Goal: Task Accomplishment & Management: Complete application form

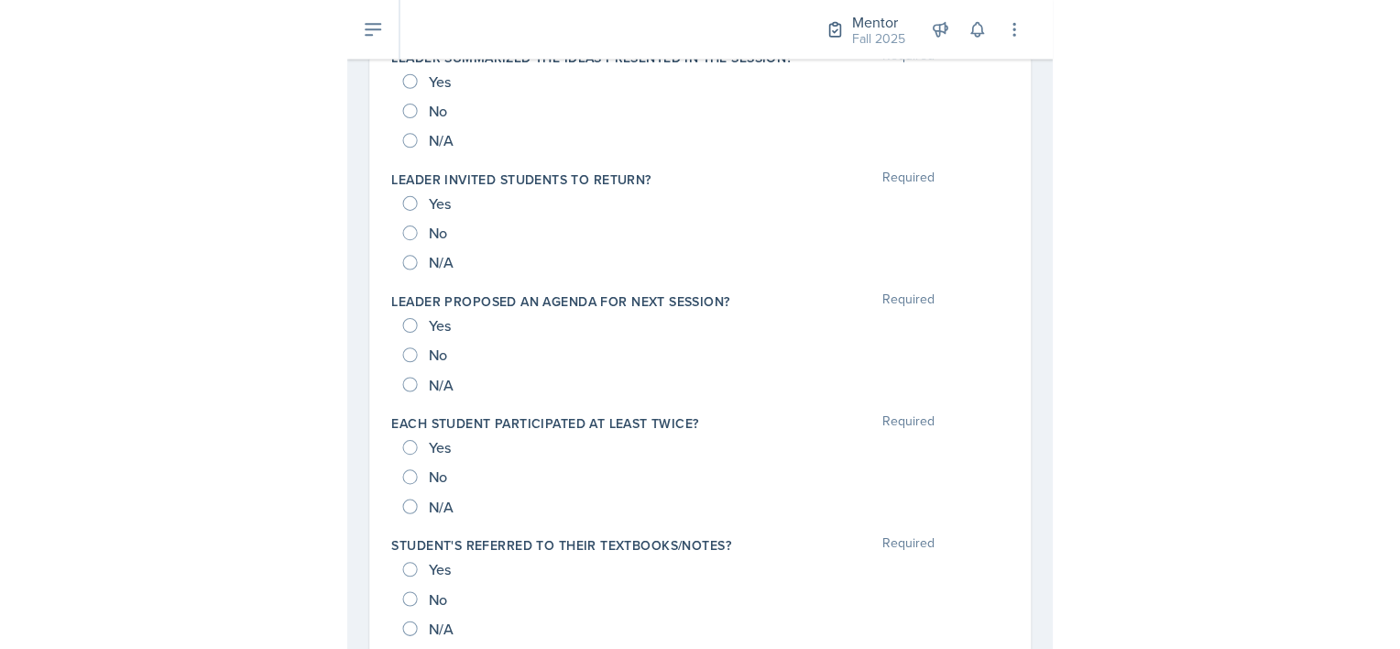
scroll to position [1196, 0]
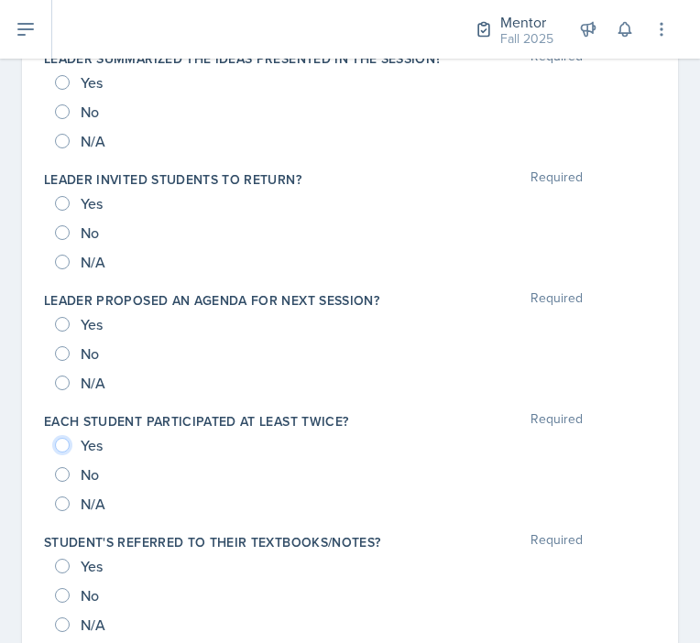
click at [64, 442] on input "Yes" at bounding box center [62, 445] width 15 height 15
radio input "true"
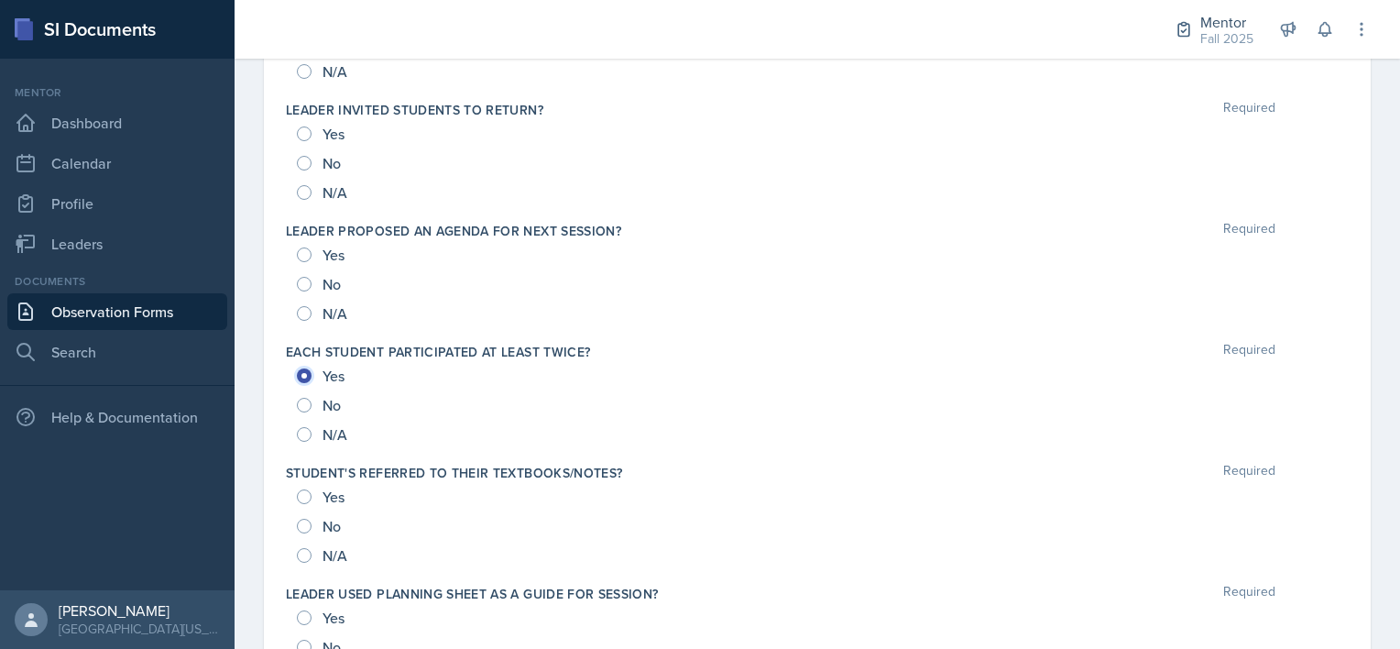
scroll to position [1320, 0]
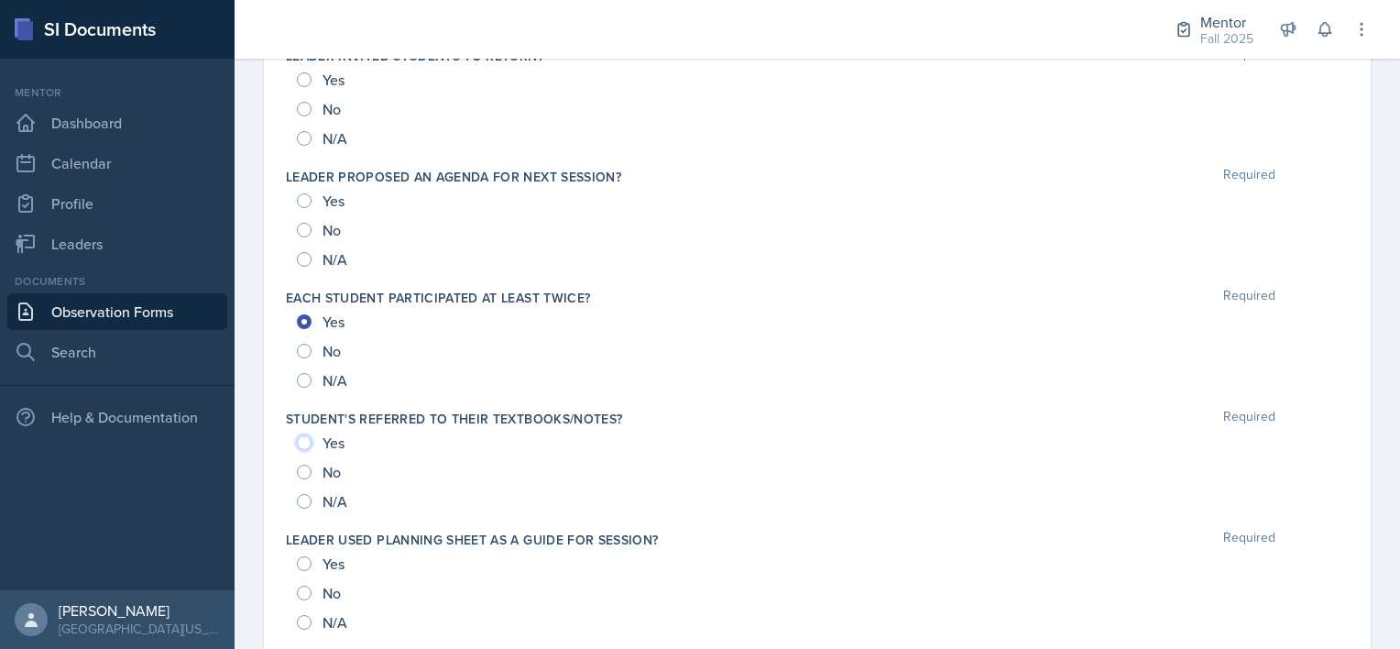
click at [304, 439] on input "Yes" at bounding box center [304, 442] width 15 height 15
radio input "true"
click at [301, 560] on input "Yes" at bounding box center [304, 563] width 15 height 15
radio input "true"
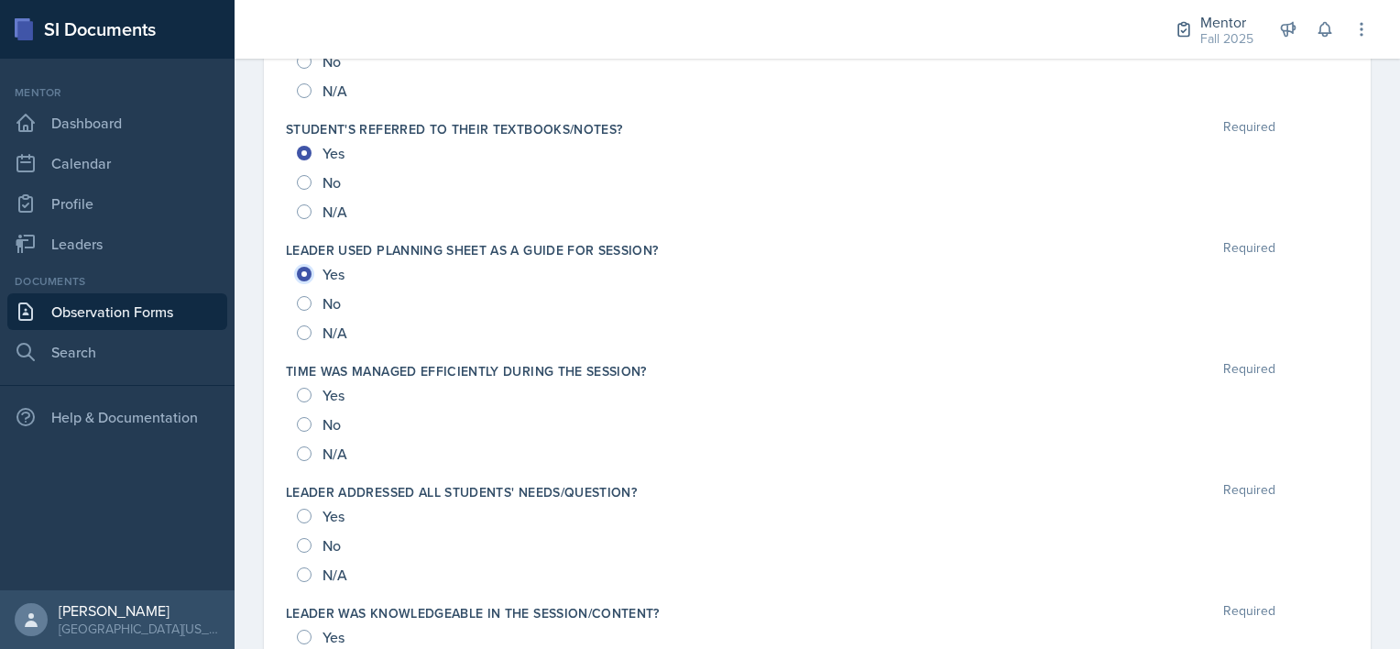
scroll to position [1609, 0]
click at [304, 509] on input "Yes" at bounding box center [304, 516] width 15 height 15
radio input "true"
click at [305, 392] on input "Yes" at bounding box center [304, 395] width 15 height 15
radio input "true"
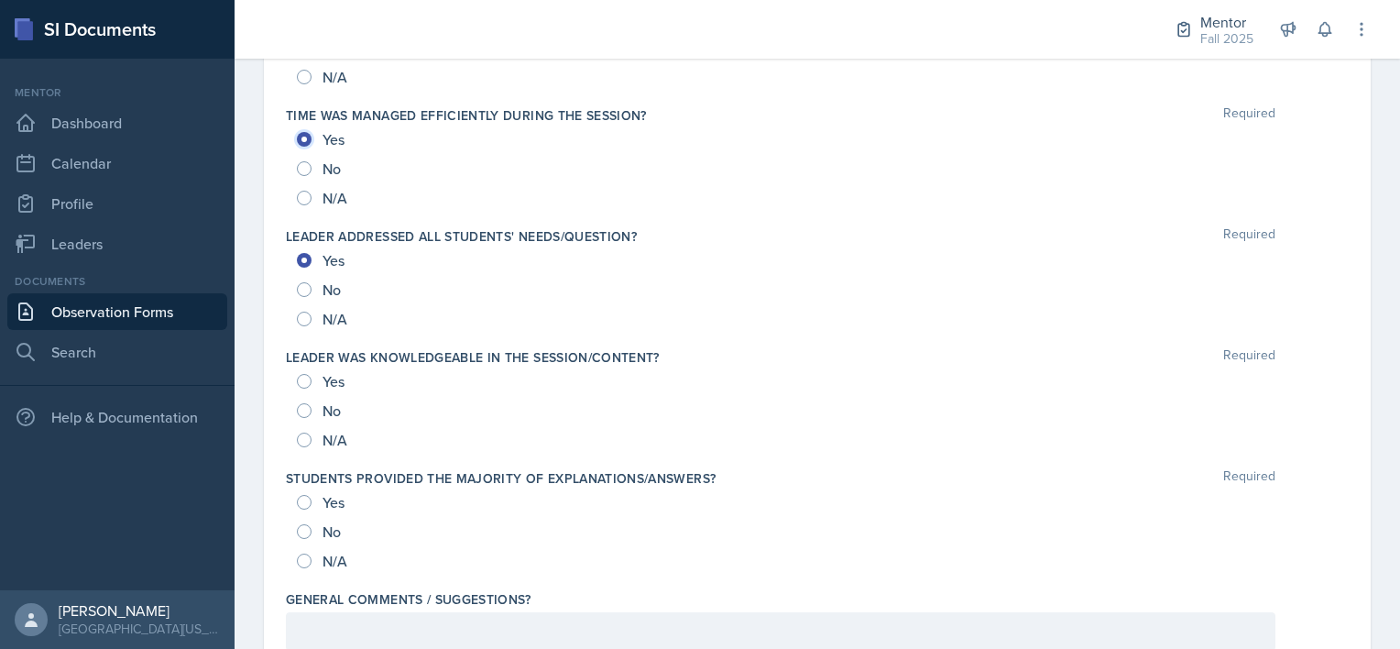
scroll to position [1909, 0]
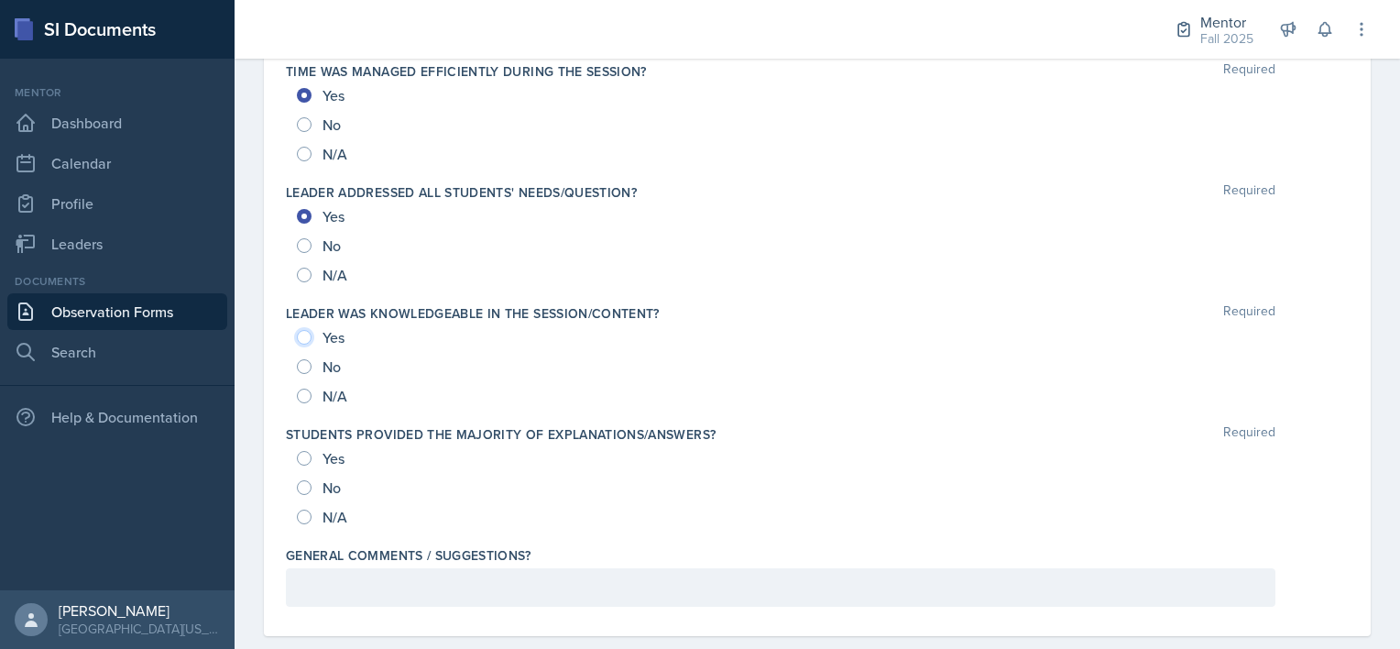
click at [302, 340] on input "Yes" at bounding box center [304, 337] width 15 height 15
radio input "true"
click at [308, 451] on input "Yes" at bounding box center [304, 458] width 15 height 15
radio input "true"
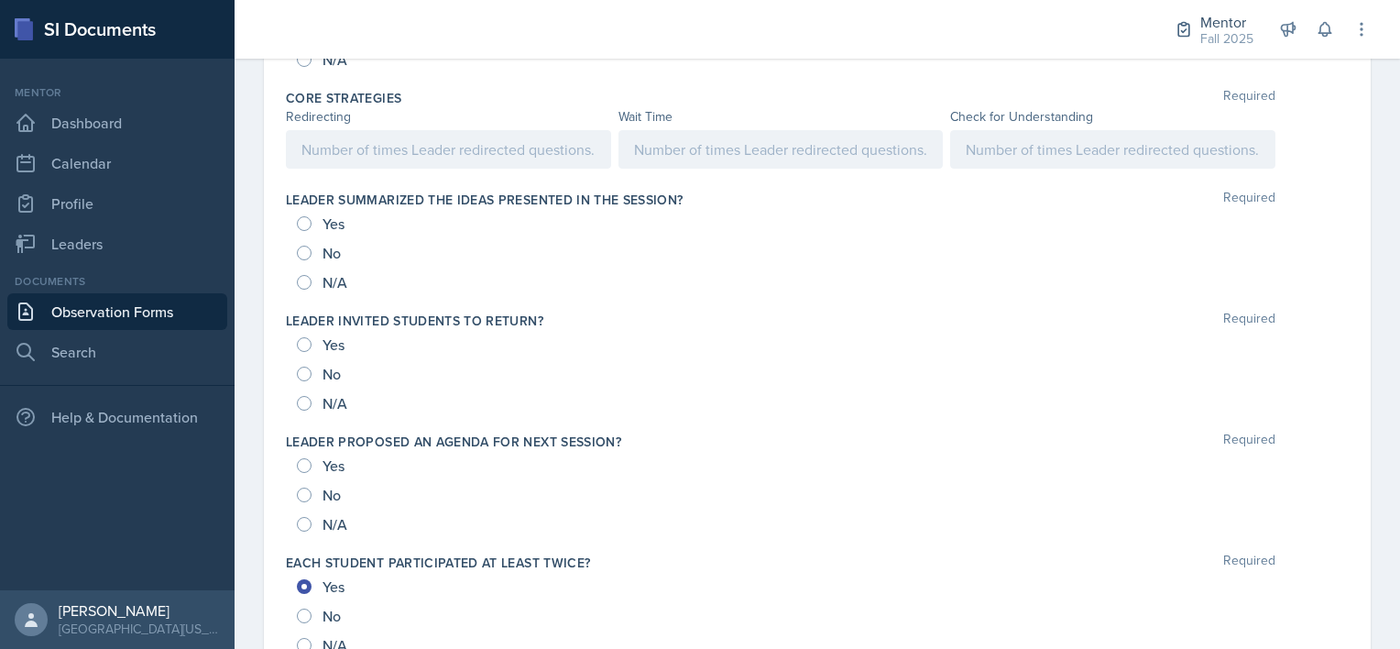
scroll to position [1053, 0]
click at [307, 224] on input "Yes" at bounding box center [304, 225] width 15 height 15
radio input "true"
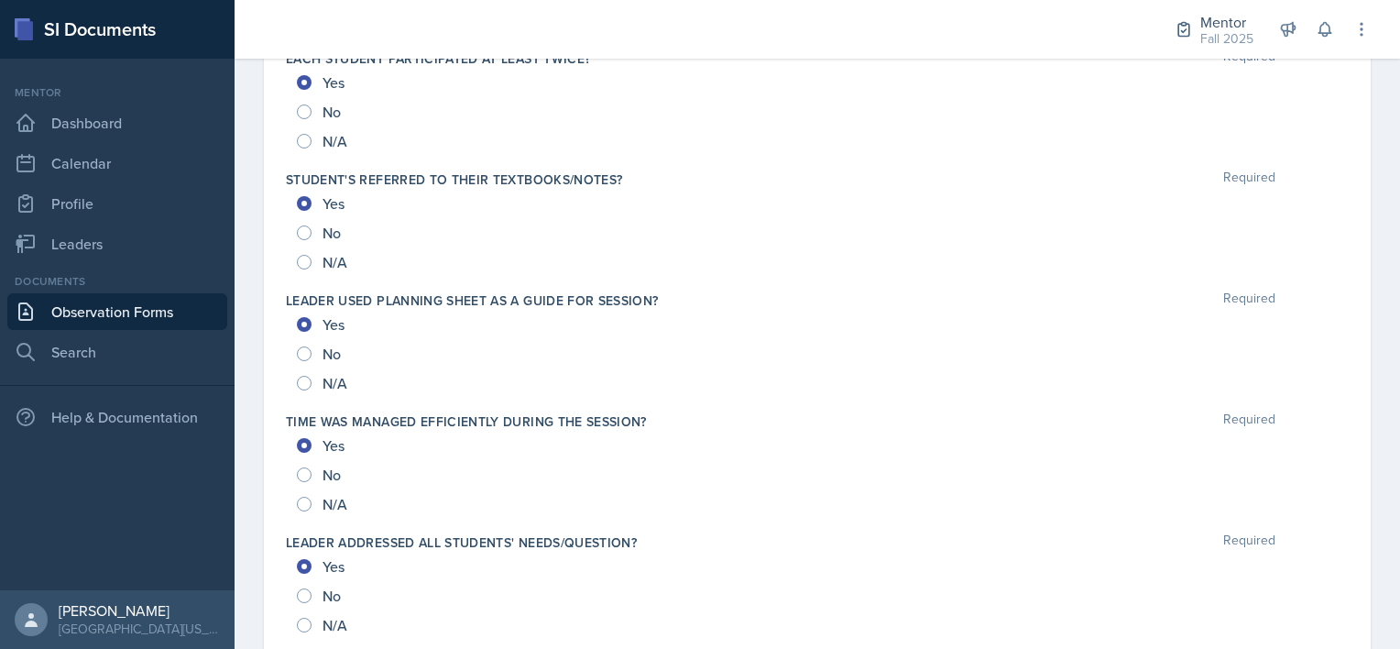
scroll to position [1935, 0]
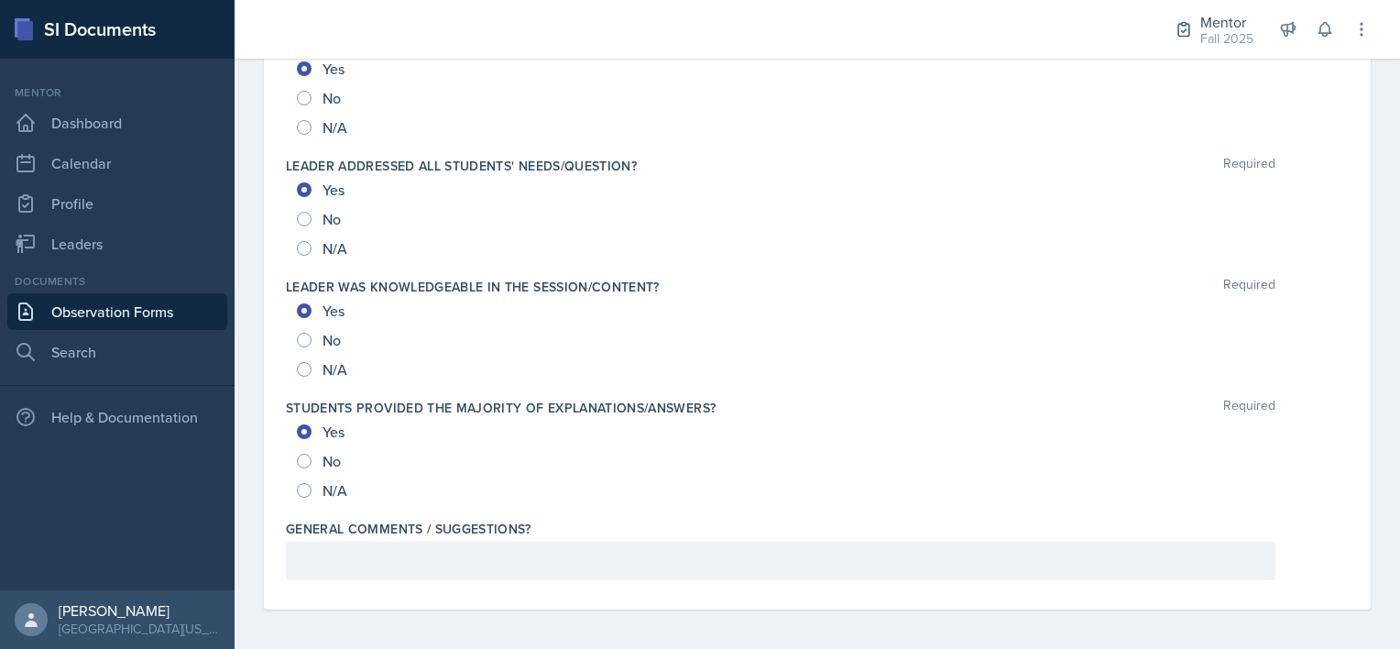
click at [312, 560] on p at bounding box center [780, 561] width 959 height 22
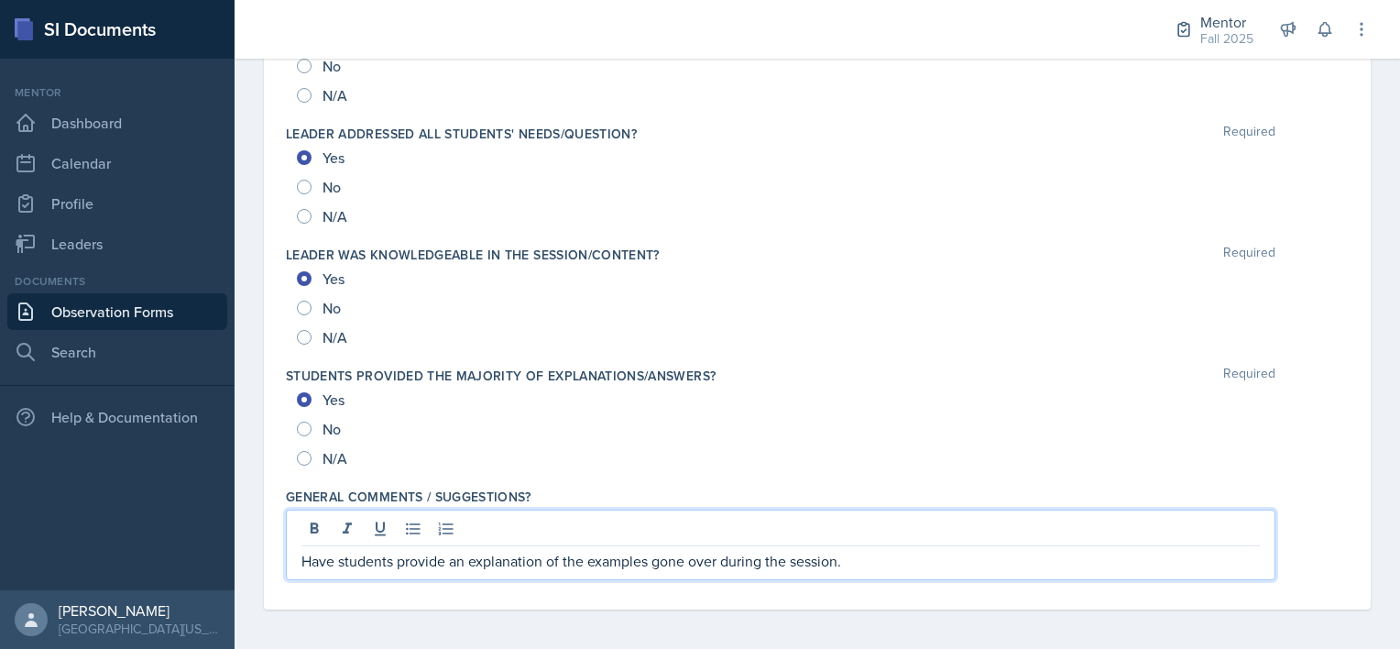
click at [699, 559] on p "Have students provide an explanation of the examples gone over during the sessi…" at bounding box center [780, 561] width 959 height 22
click at [699, 561] on p "Have students provide an explanation of the examples gone over during the sessi…" at bounding box center [780, 561] width 959 height 22
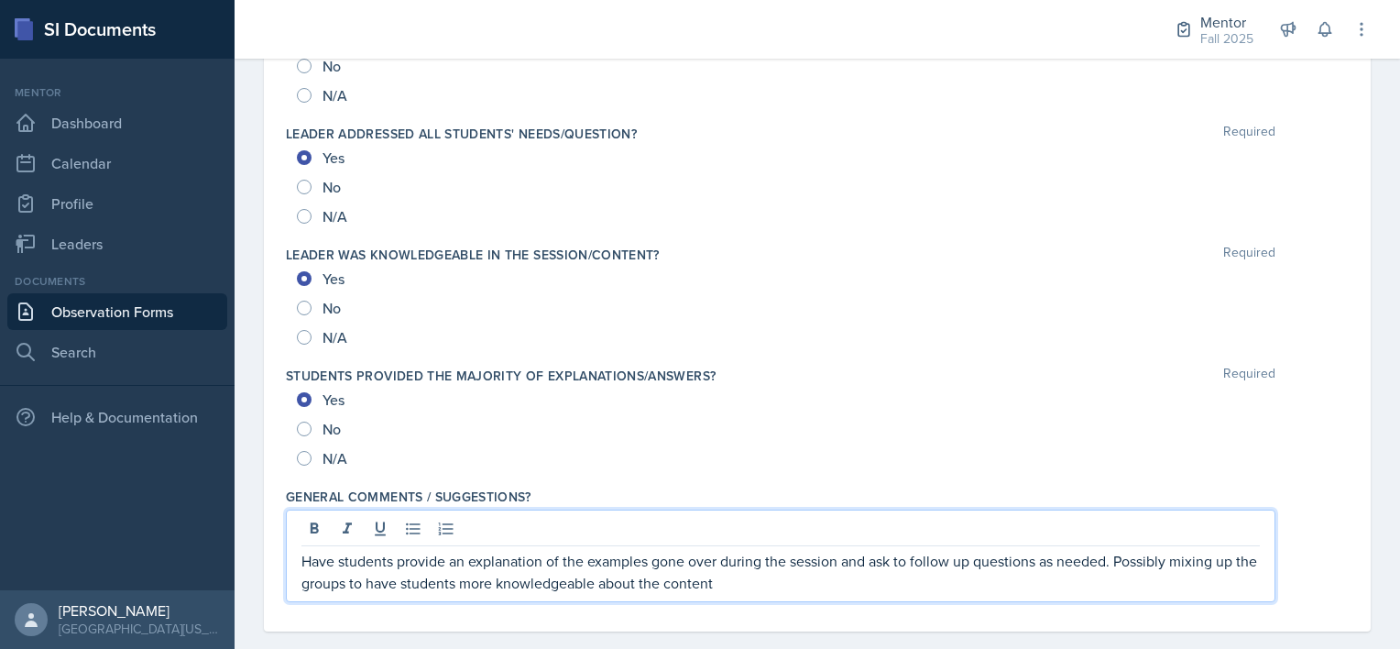
click at [699, 575] on p "Have students provide an explanation of the examples gone over during the sessi…" at bounding box center [780, 572] width 959 height 44
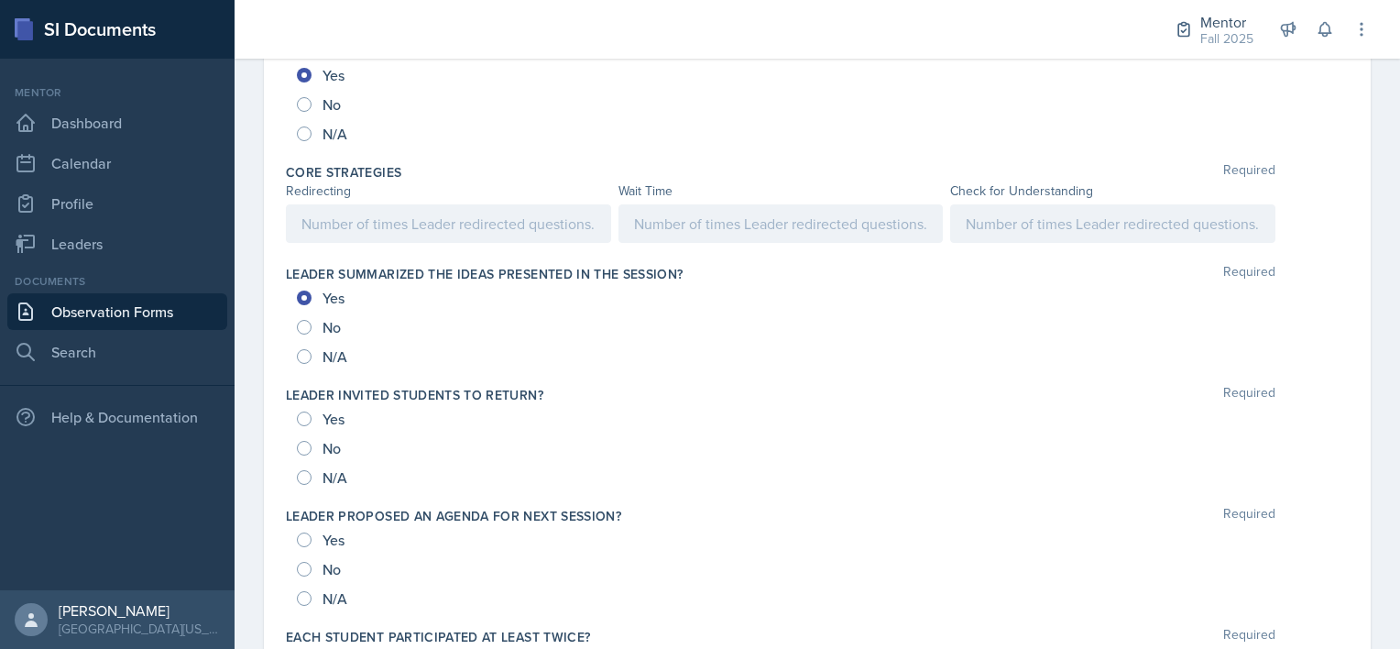
scroll to position [1012, 0]
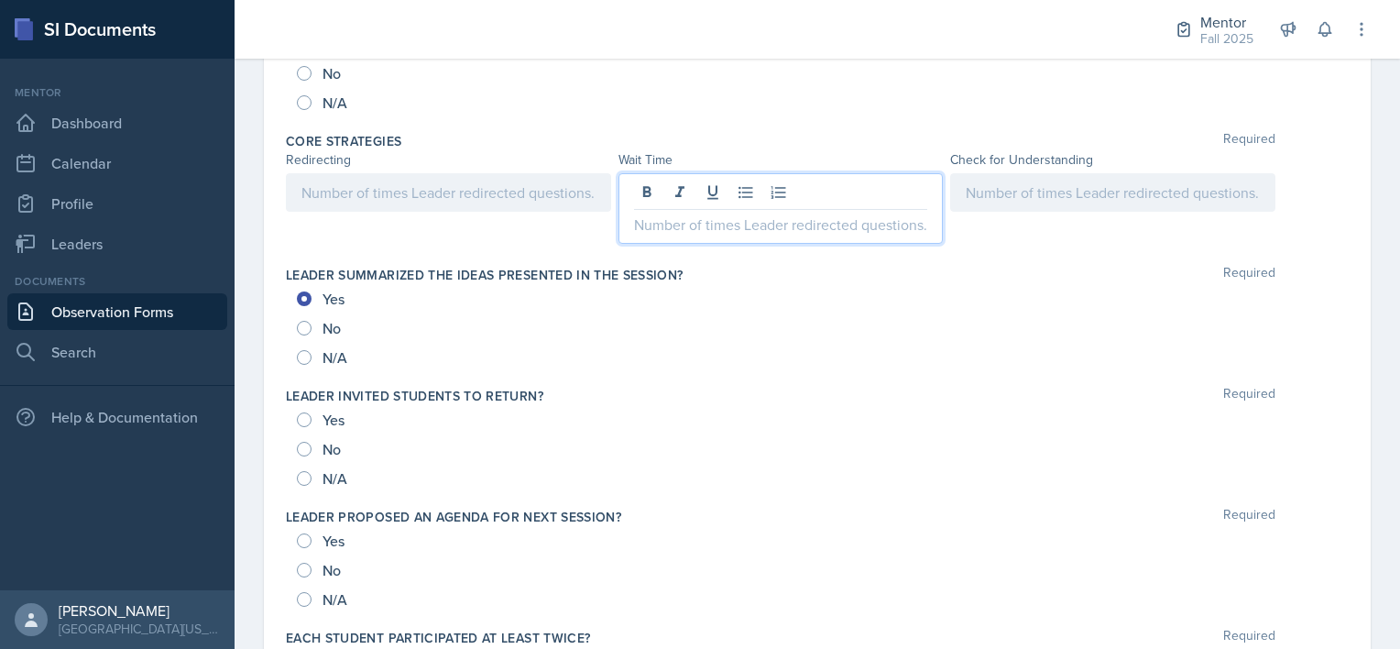
click at [699, 225] on p at bounding box center [781, 225] width 294 height 22
click at [509, 187] on div at bounding box center [448, 192] width 325 height 38
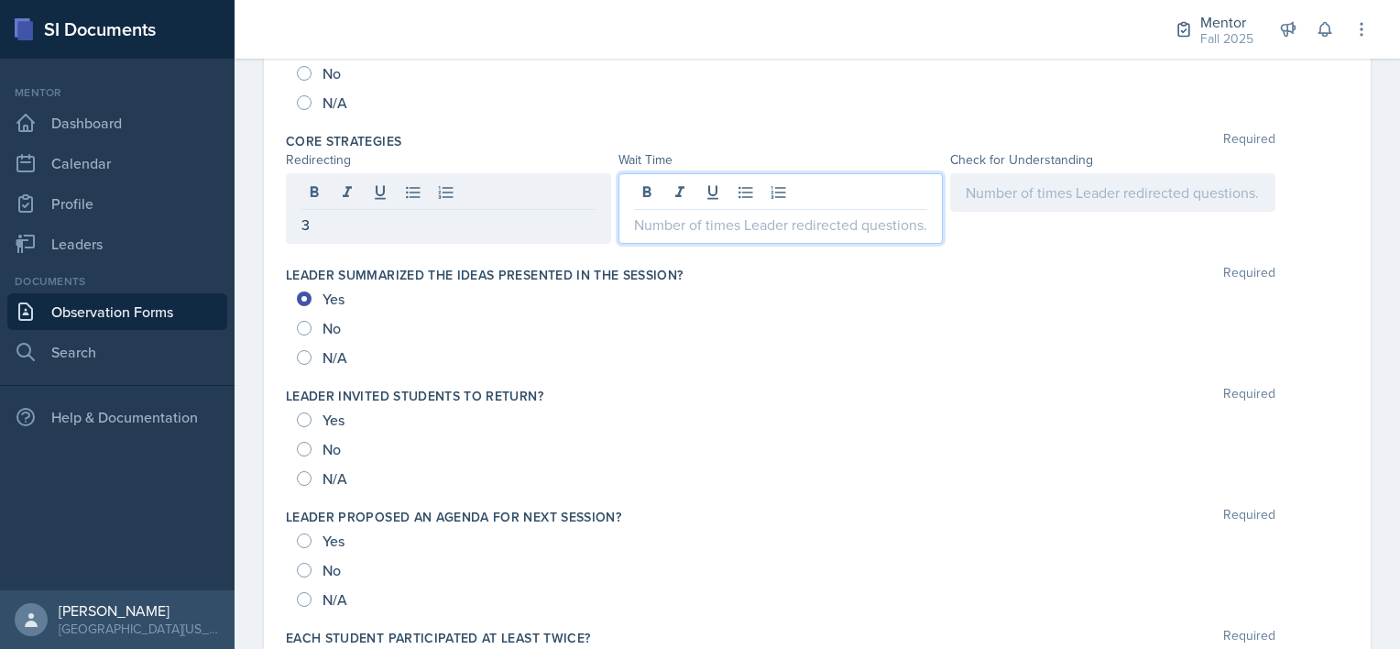
click at [699, 191] on div at bounding box center [781, 208] width 325 height 71
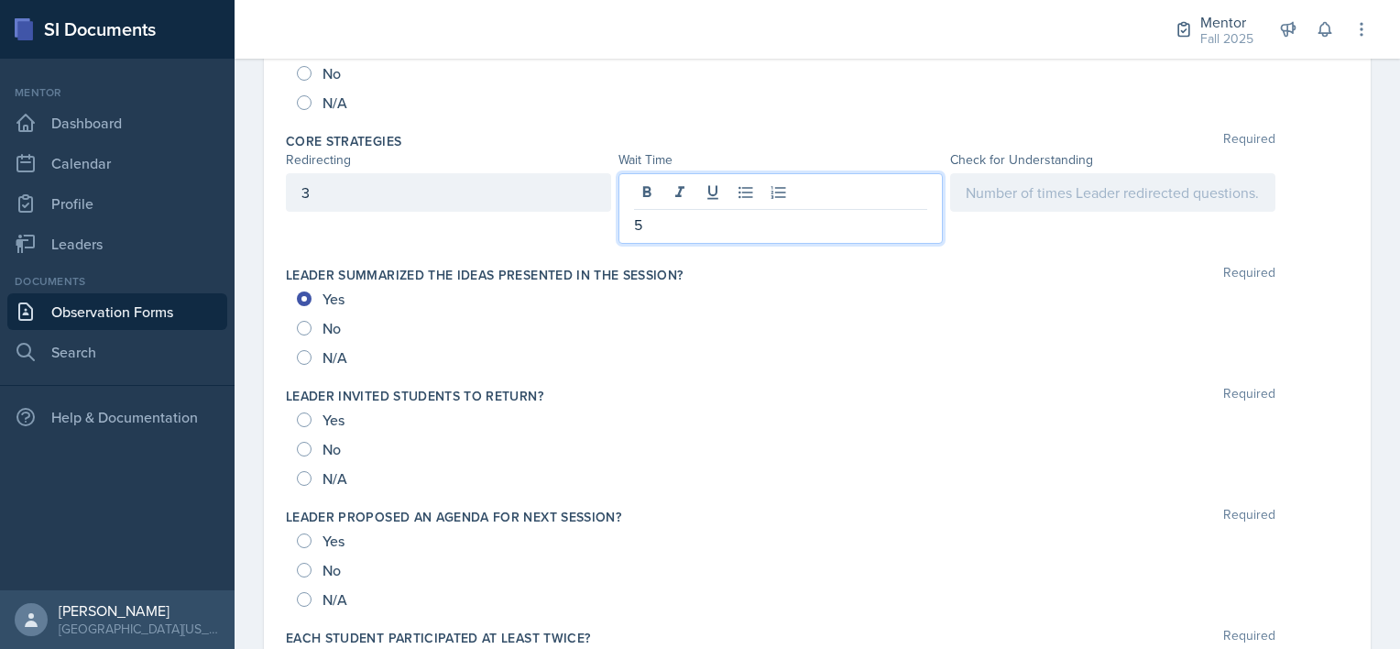
click at [699, 187] on div at bounding box center [1112, 192] width 325 height 38
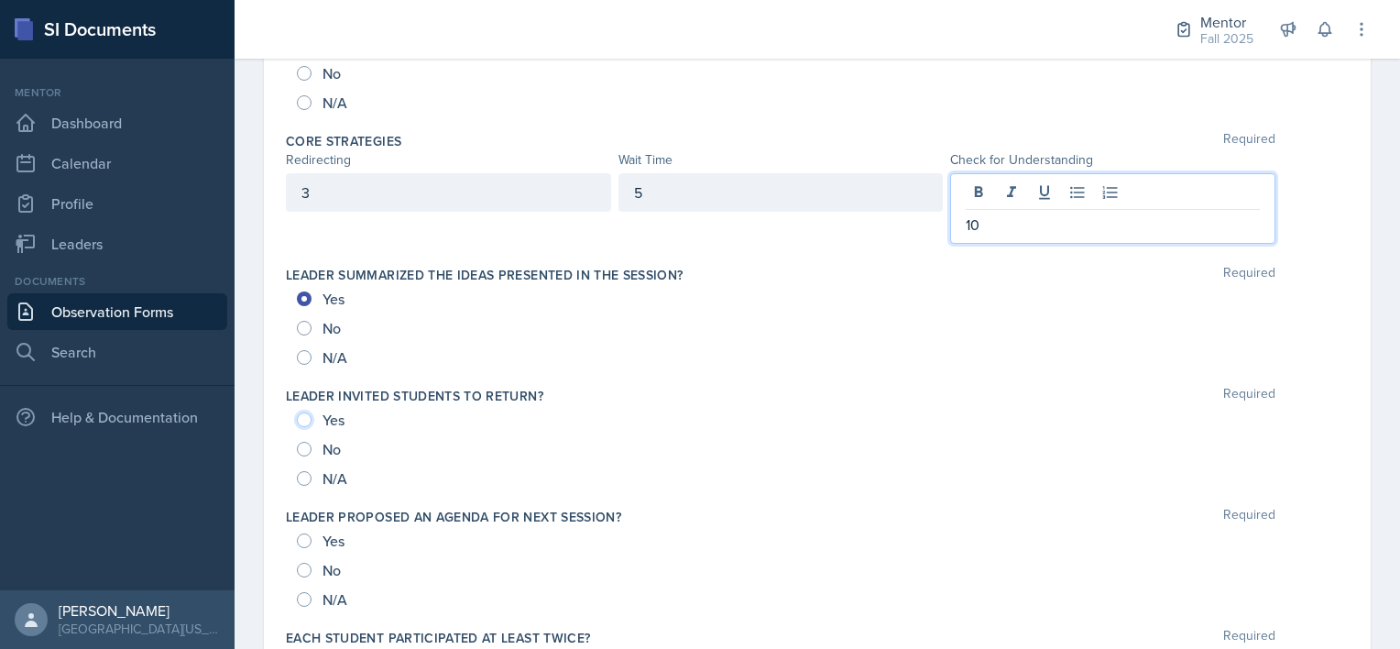
click at [301, 412] on input "Yes" at bounding box center [304, 419] width 15 height 15
radio input "true"
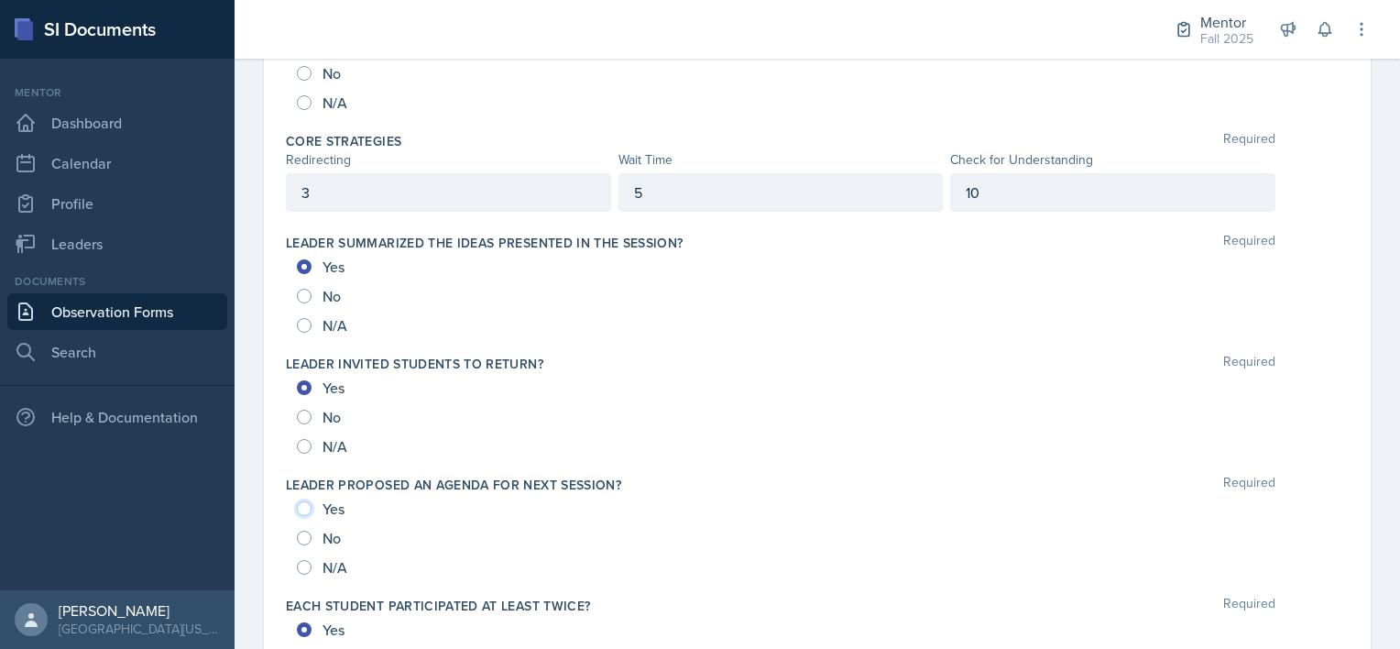
click at [301, 503] on input "Yes" at bounding box center [304, 508] width 15 height 15
radio input "true"
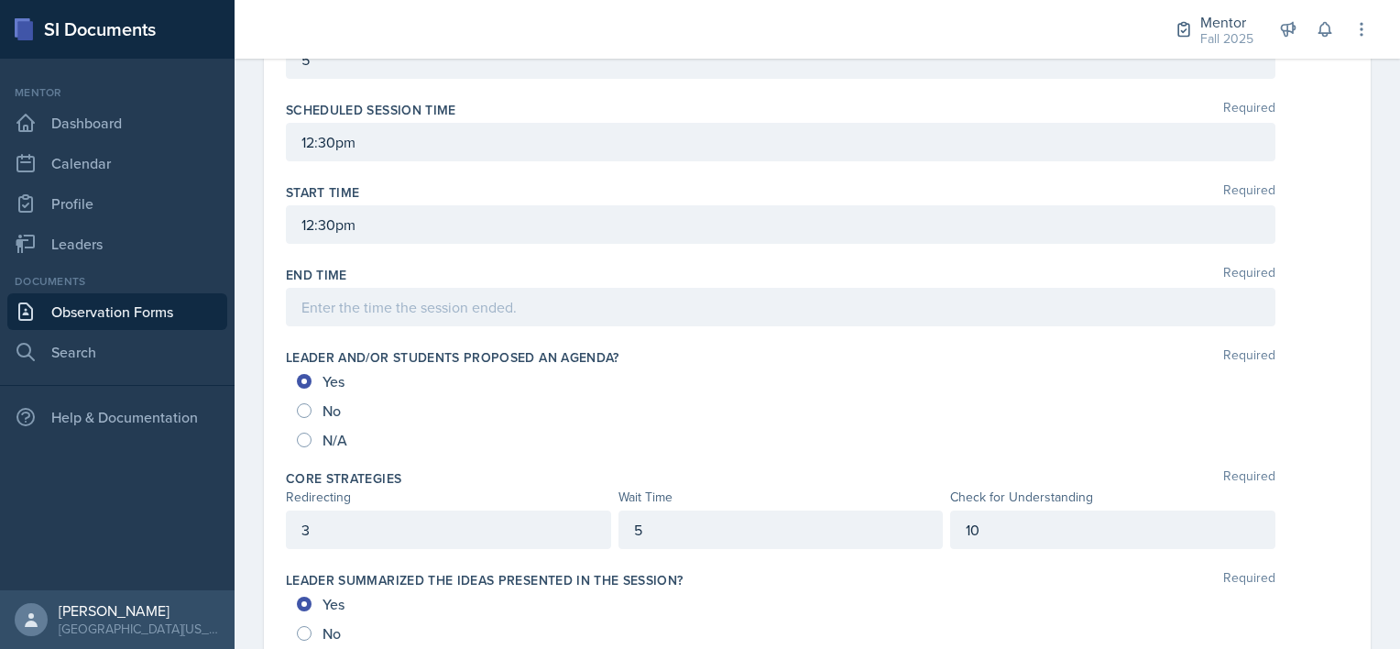
scroll to position [594, 0]
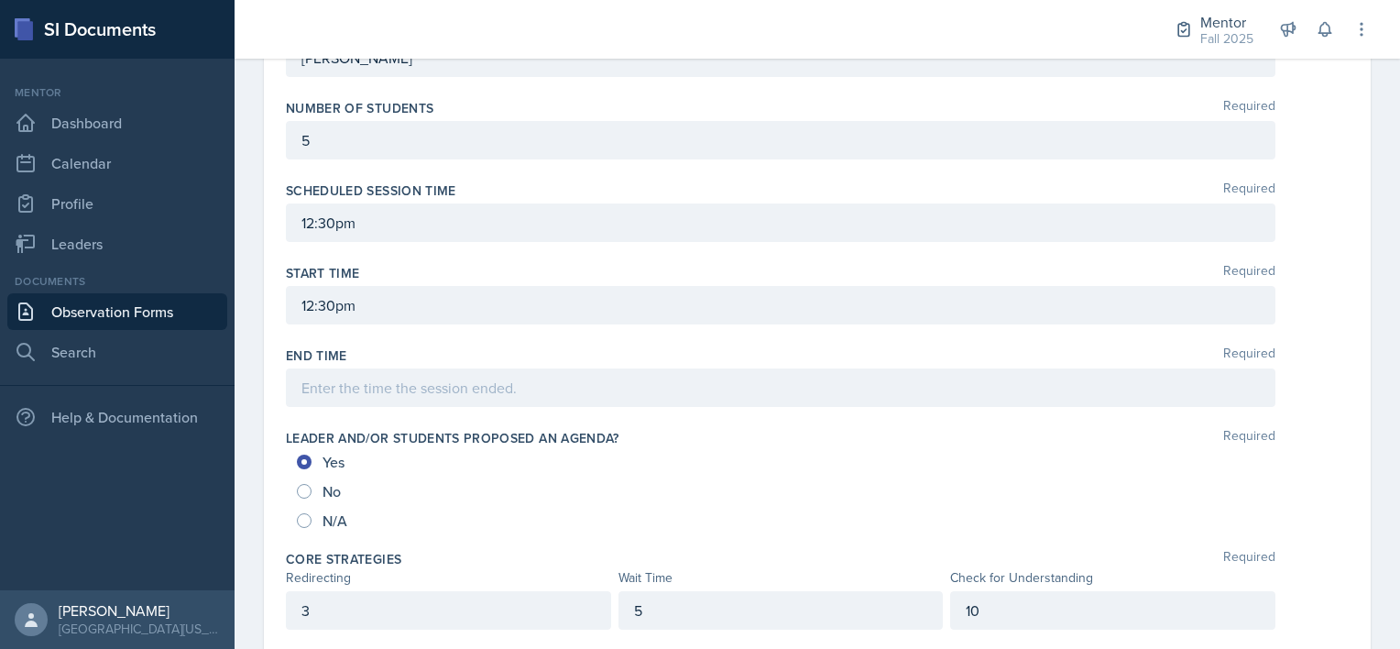
click at [411, 384] on p at bounding box center [780, 388] width 959 height 22
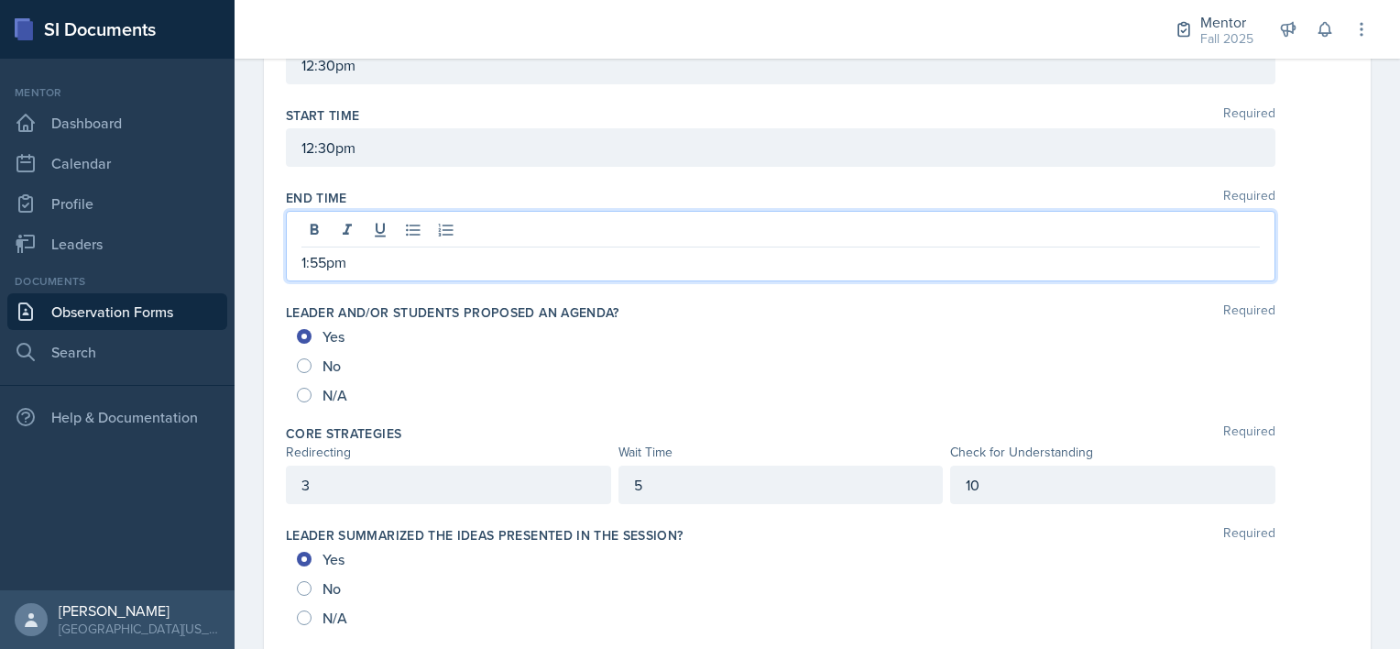
scroll to position [751, 0]
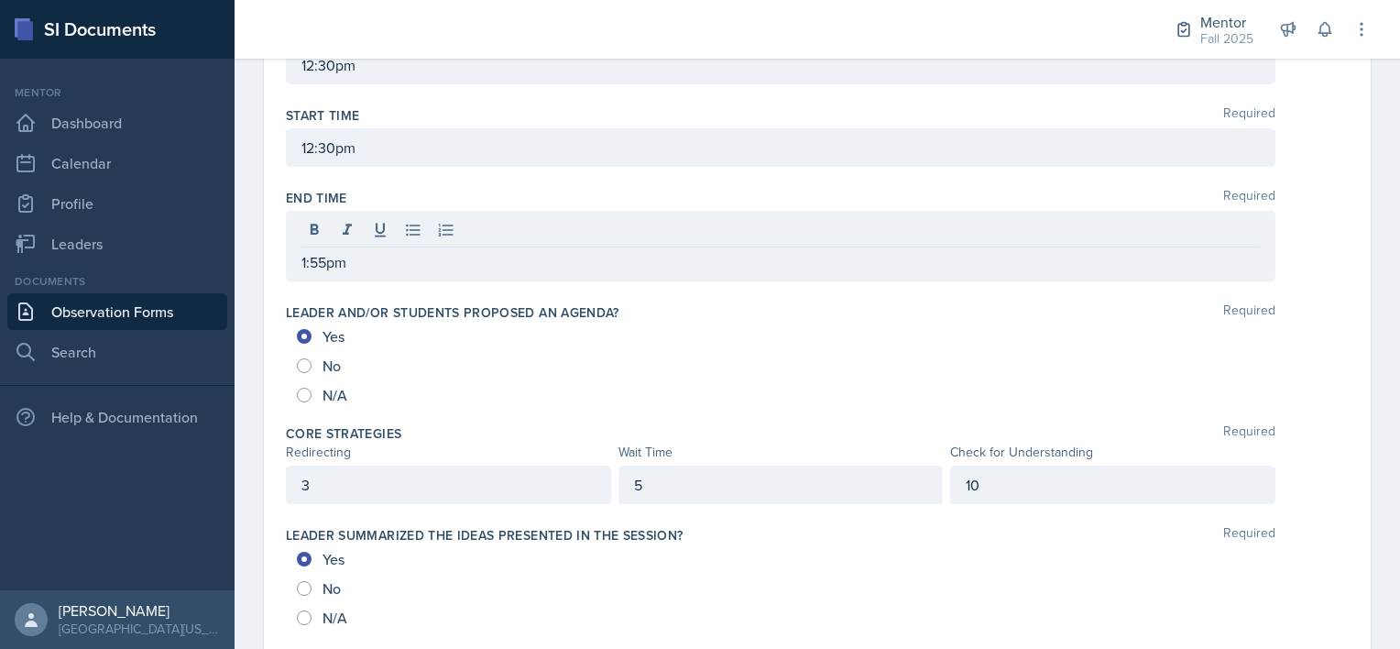
click at [699, 371] on div "Date [DATE] [DATE] 31 1 2 3 4 5 6 7 8 9 10 11 12 13 14 15 16 17 18 19 20 21 22 …" at bounding box center [817, 619] width 1107 height 2455
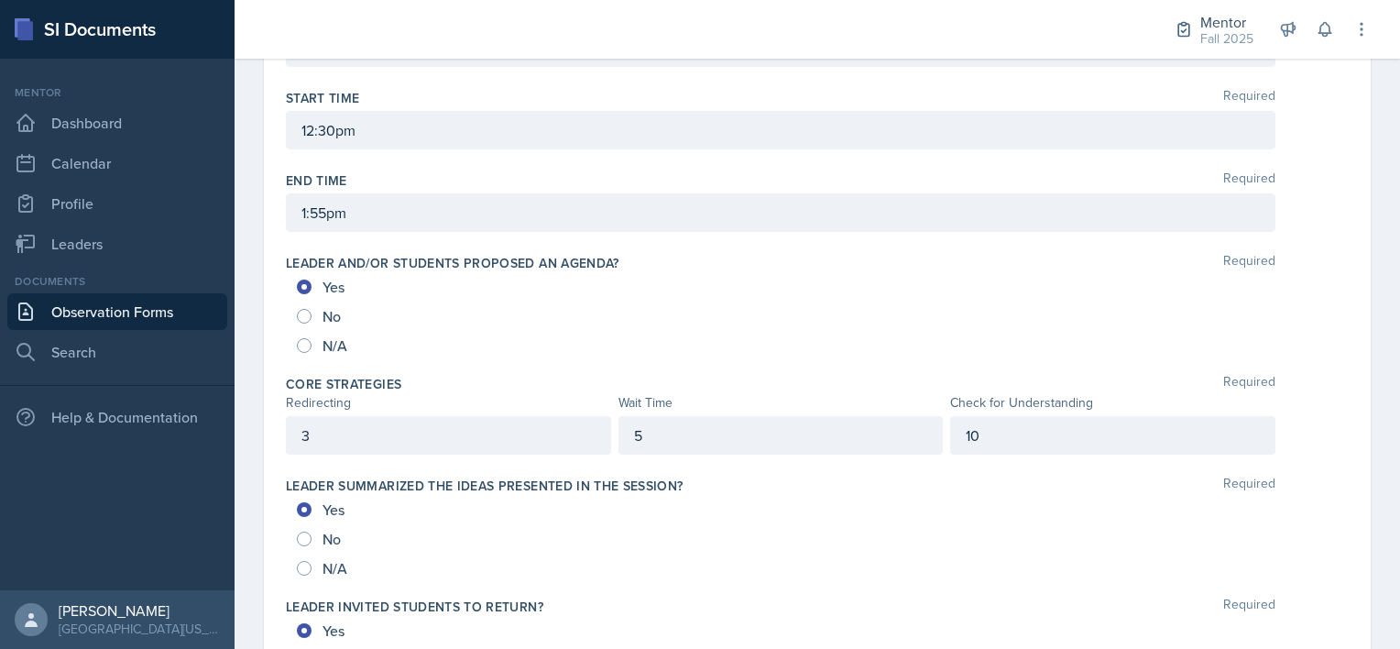
scroll to position [773, 0]
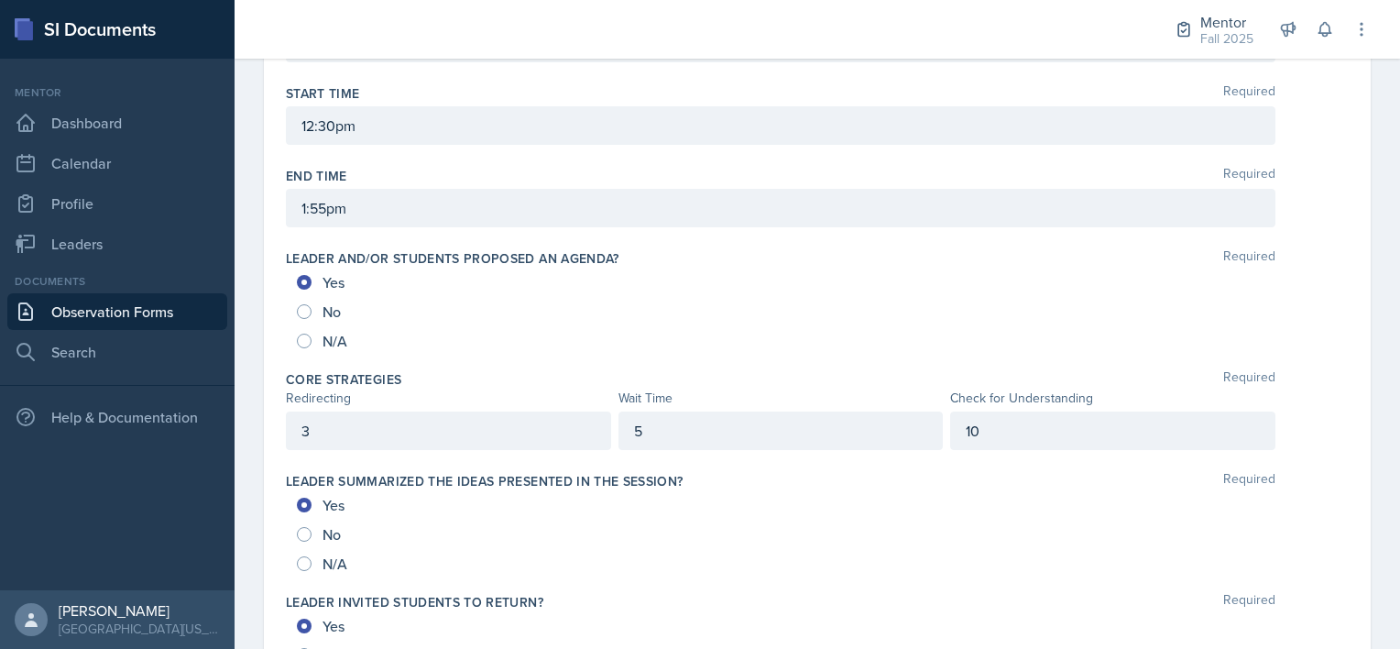
click at [324, 205] on p "1:55pm" at bounding box center [780, 208] width 959 height 22
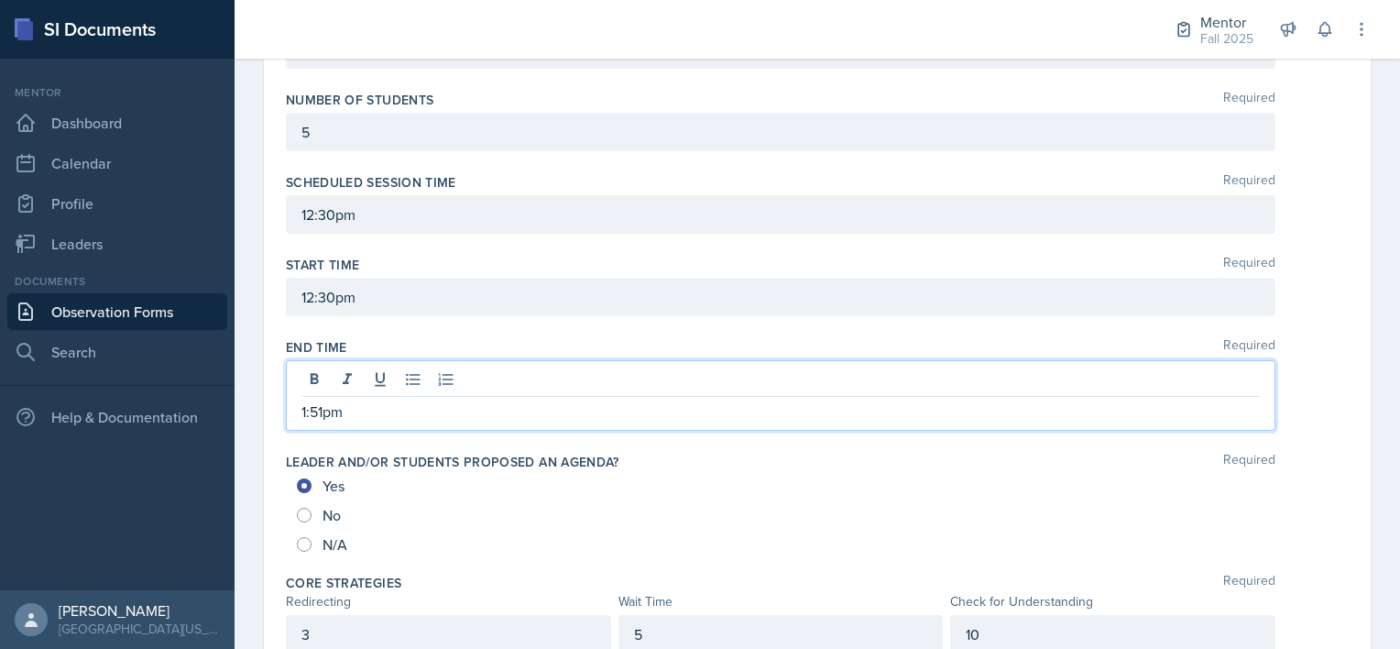
scroll to position [0, 0]
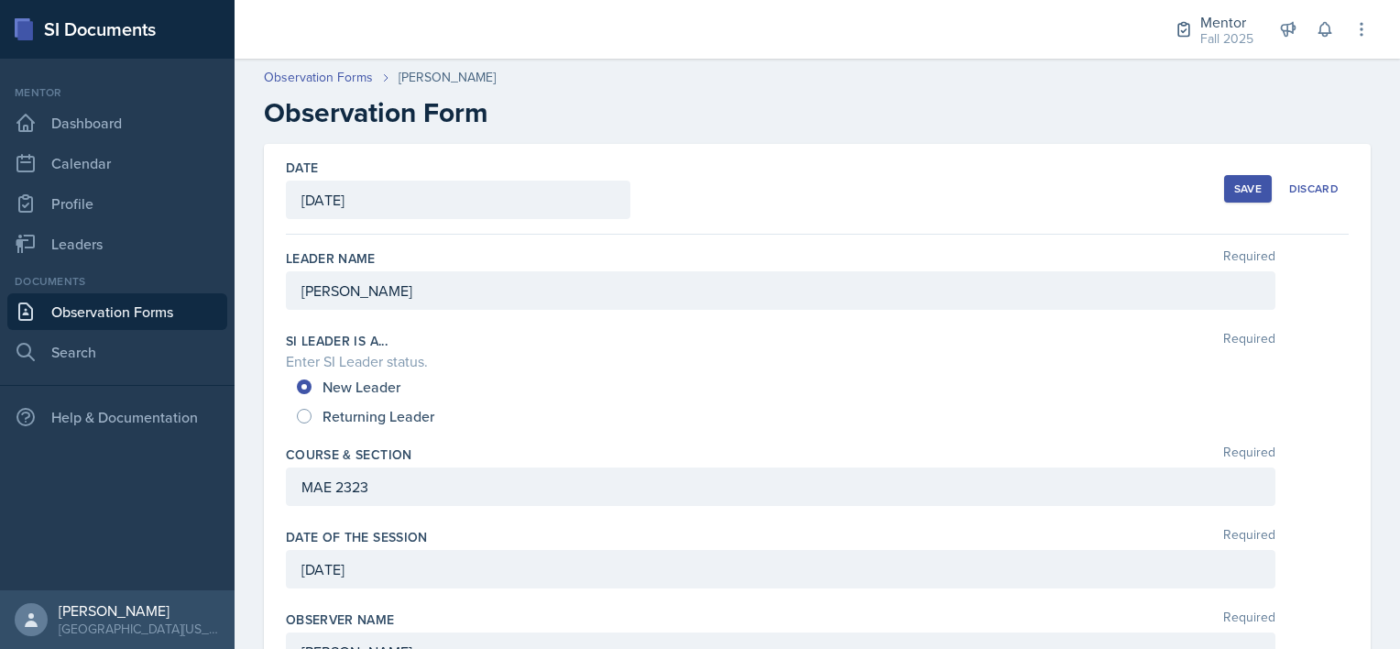
click at [699, 204] on div "Date [DATE] [DATE] 31 1 2 3 4 5 6 7 8 9 10 11 12 13 14 15 16 17 18 19 20 21 22 …" at bounding box center [817, 189] width 1063 height 91
click at [699, 189] on div "Save" at bounding box center [1247, 188] width 27 height 15
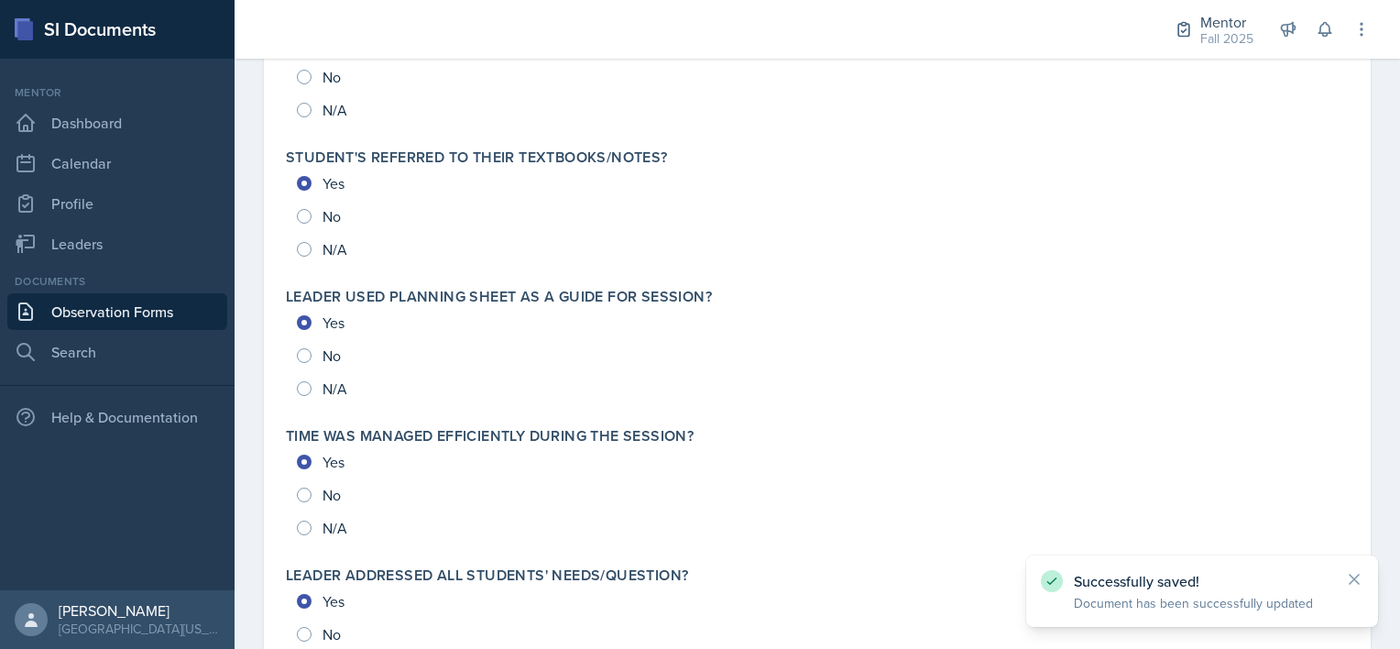
scroll to position [2033, 0]
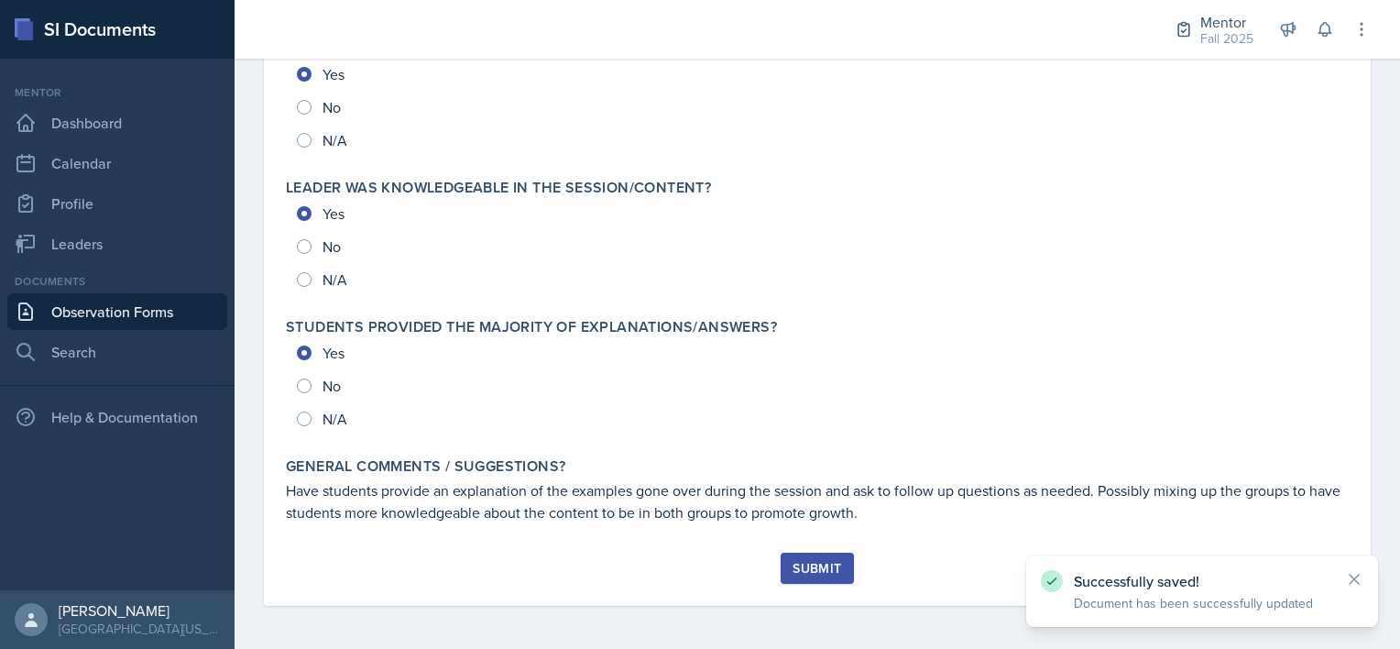
click at [699, 562] on div "Submit" at bounding box center [817, 568] width 49 height 15
